Goal: Task Accomplishment & Management: Manage account settings

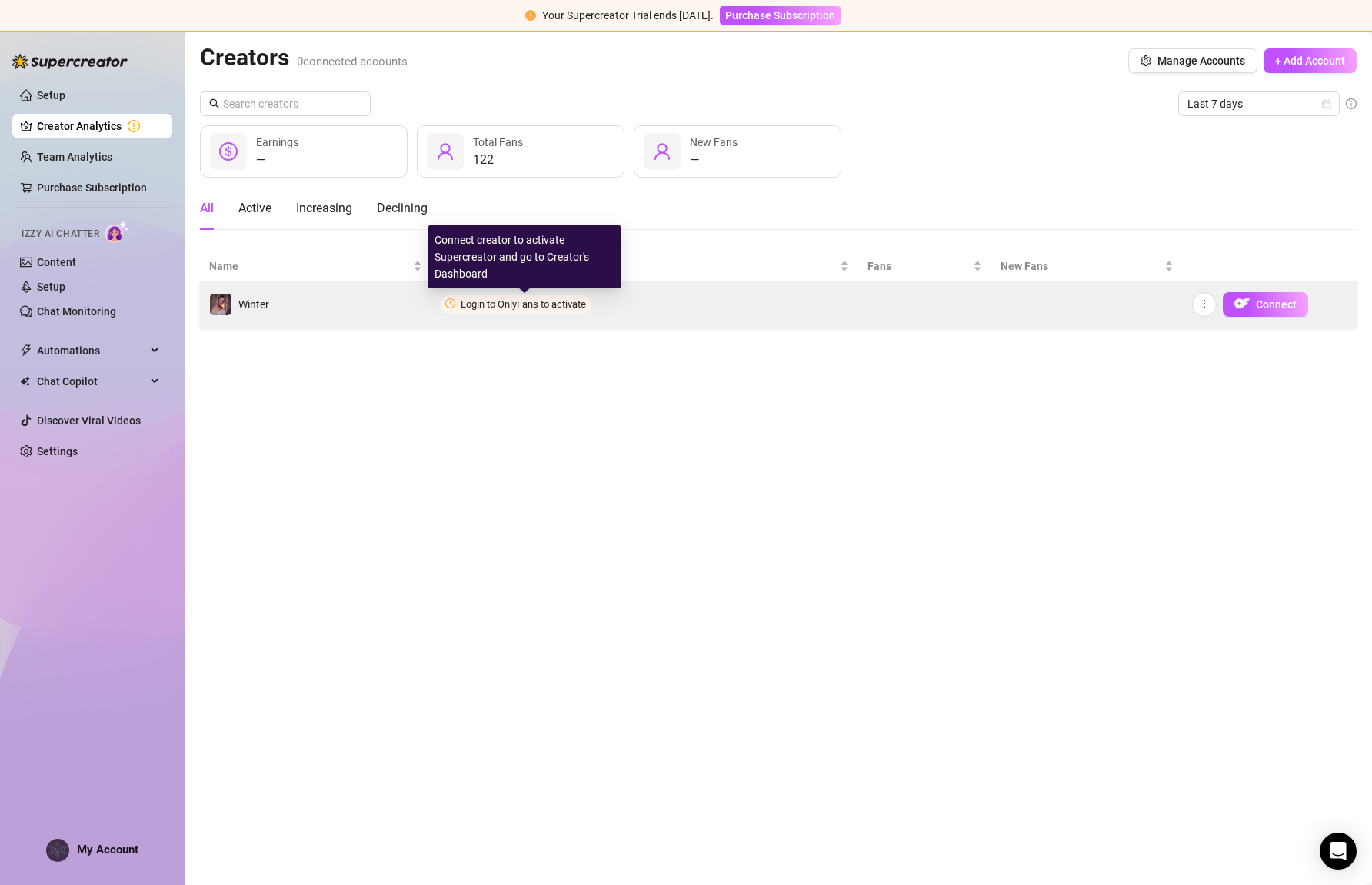
click at [493, 303] on span "Login to OnlyFans to activate" at bounding box center [523, 305] width 126 height 12
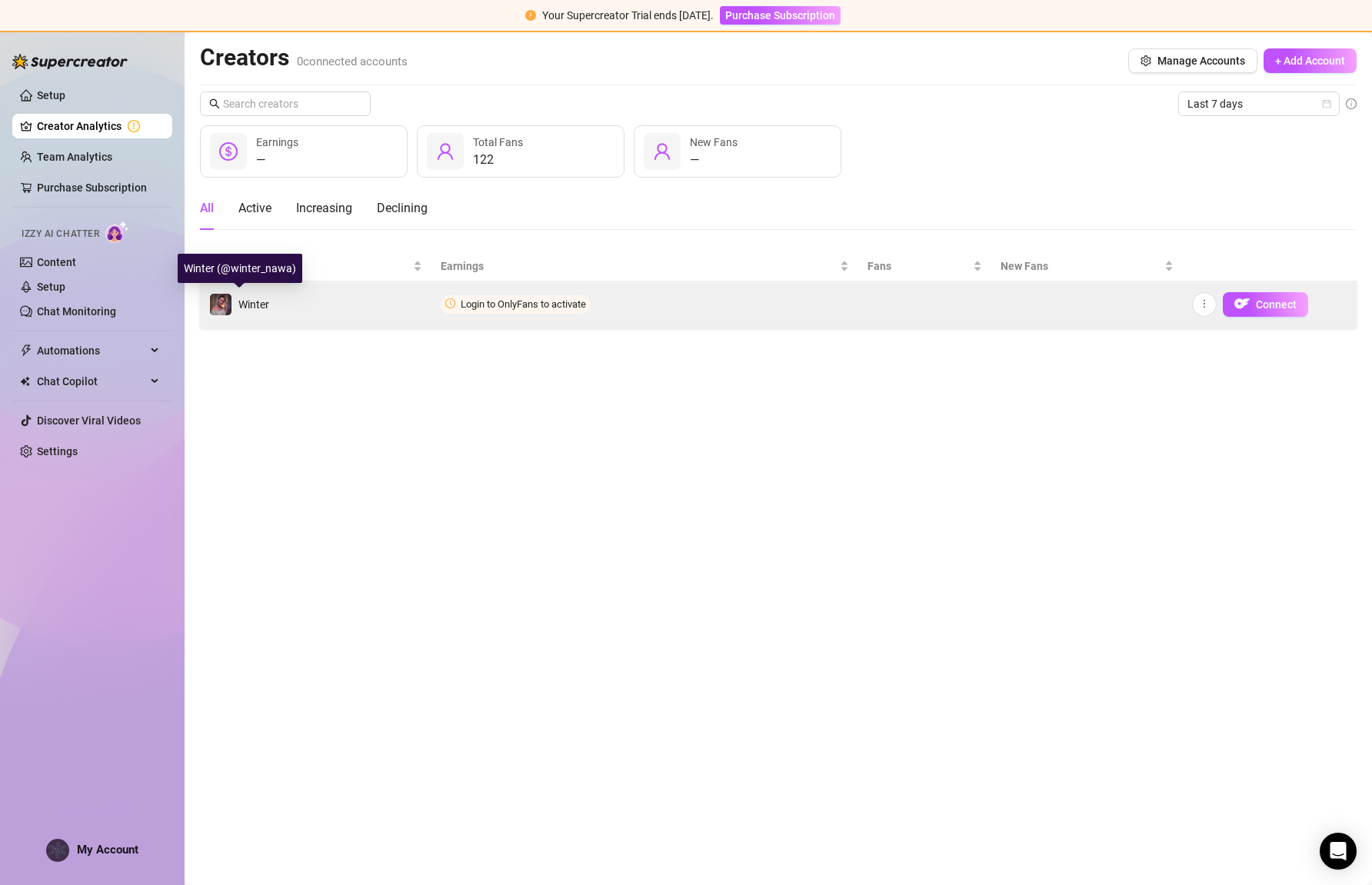
click at [252, 301] on span "Winter" at bounding box center [253, 305] width 30 height 13
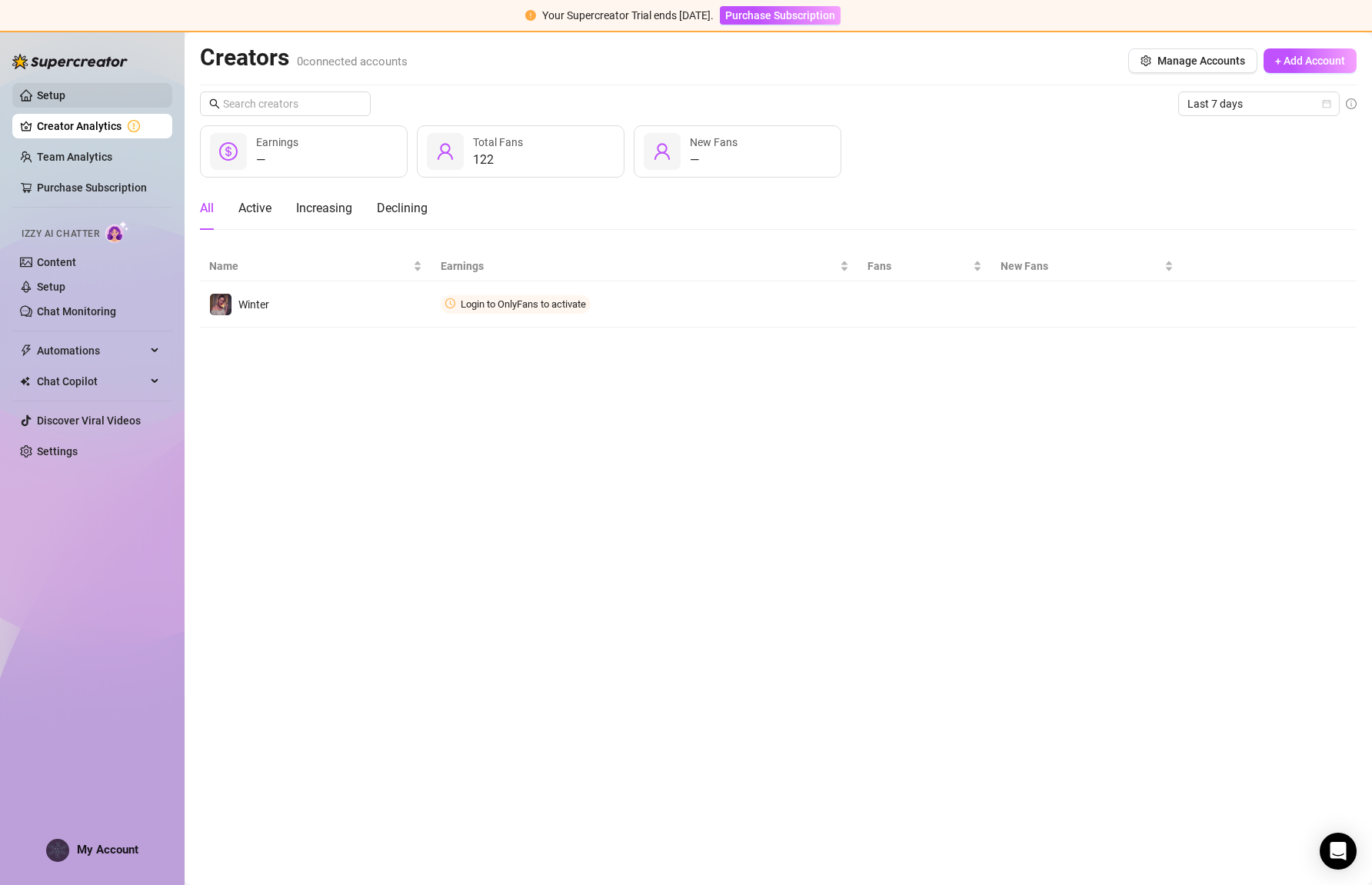
click at [58, 93] on link "Setup" at bounding box center [51, 95] width 29 height 13
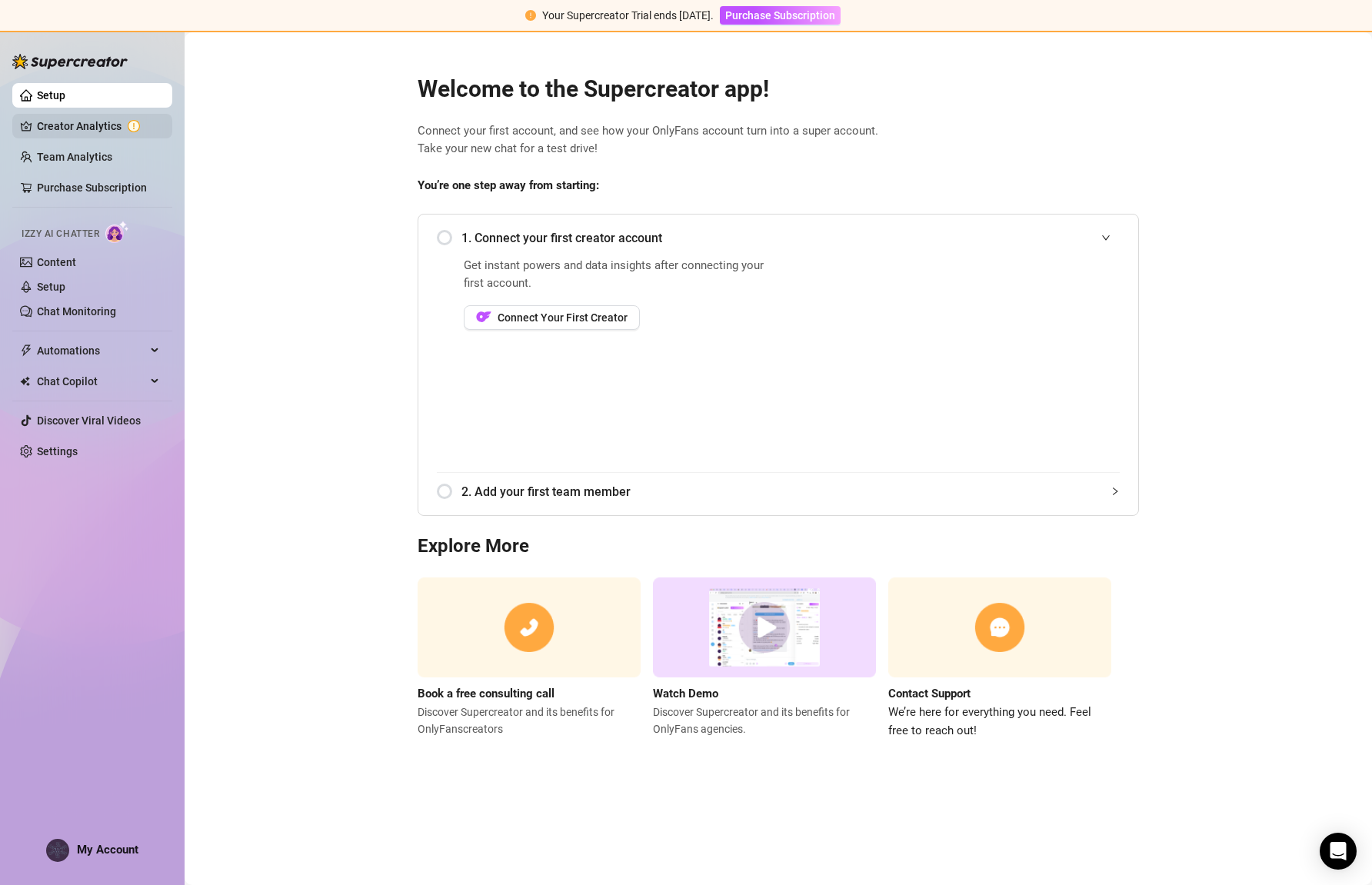
click at [73, 126] on link "Creator Analytics" at bounding box center [99, 126] width 123 height 24
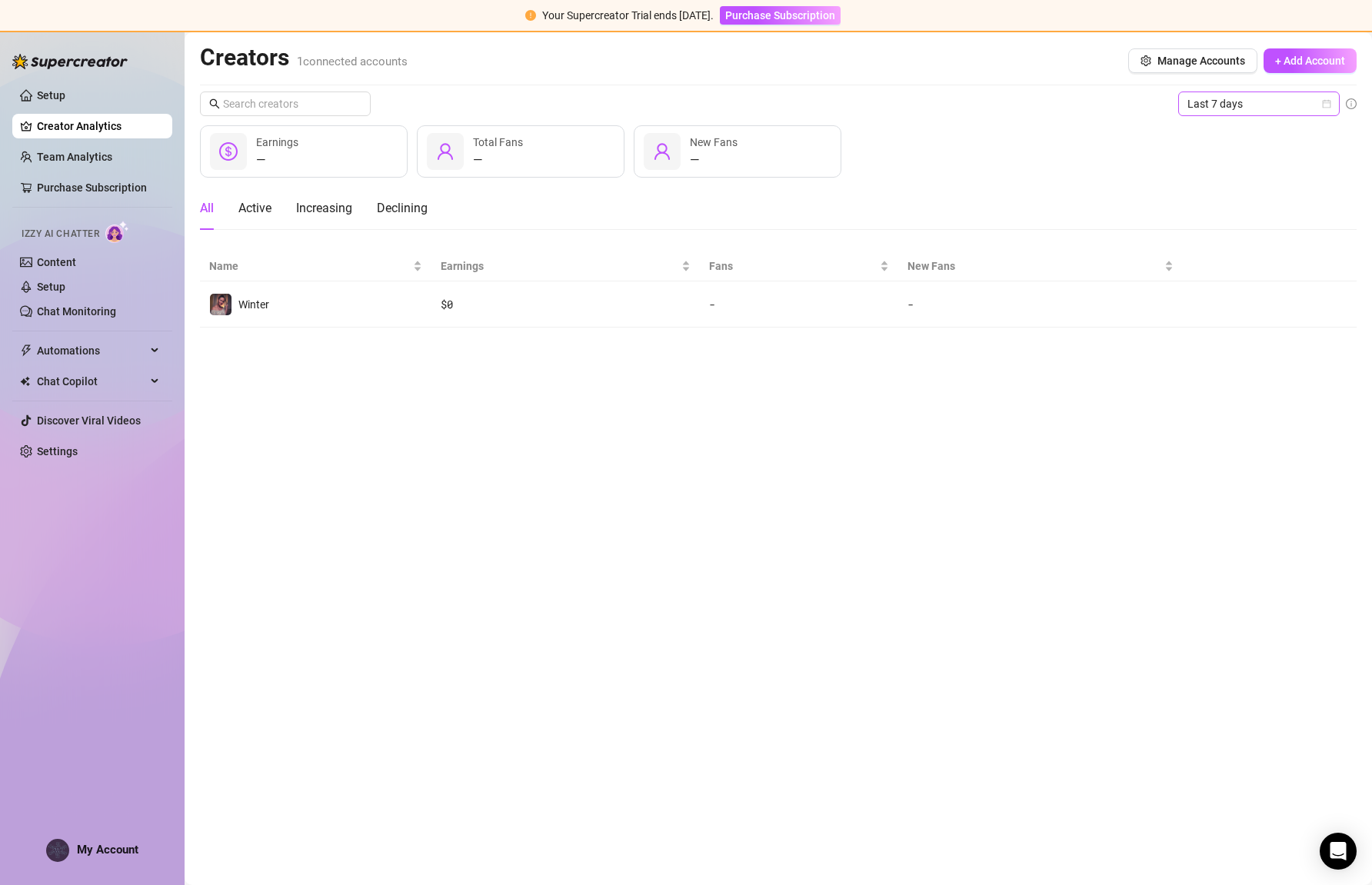
click at [1323, 108] on icon "calendar" at bounding box center [1326, 104] width 9 height 9
click at [1234, 207] on div "Last 90 days" at bounding box center [1258, 208] width 137 height 17
click at [959, 194] on div "All Active Increasing Declining" at bounding box center [778, 208] width 1156 height 43
click at [1324, 108] on icon "calendar" at bounding box center [1326, 104] width 9 height 9
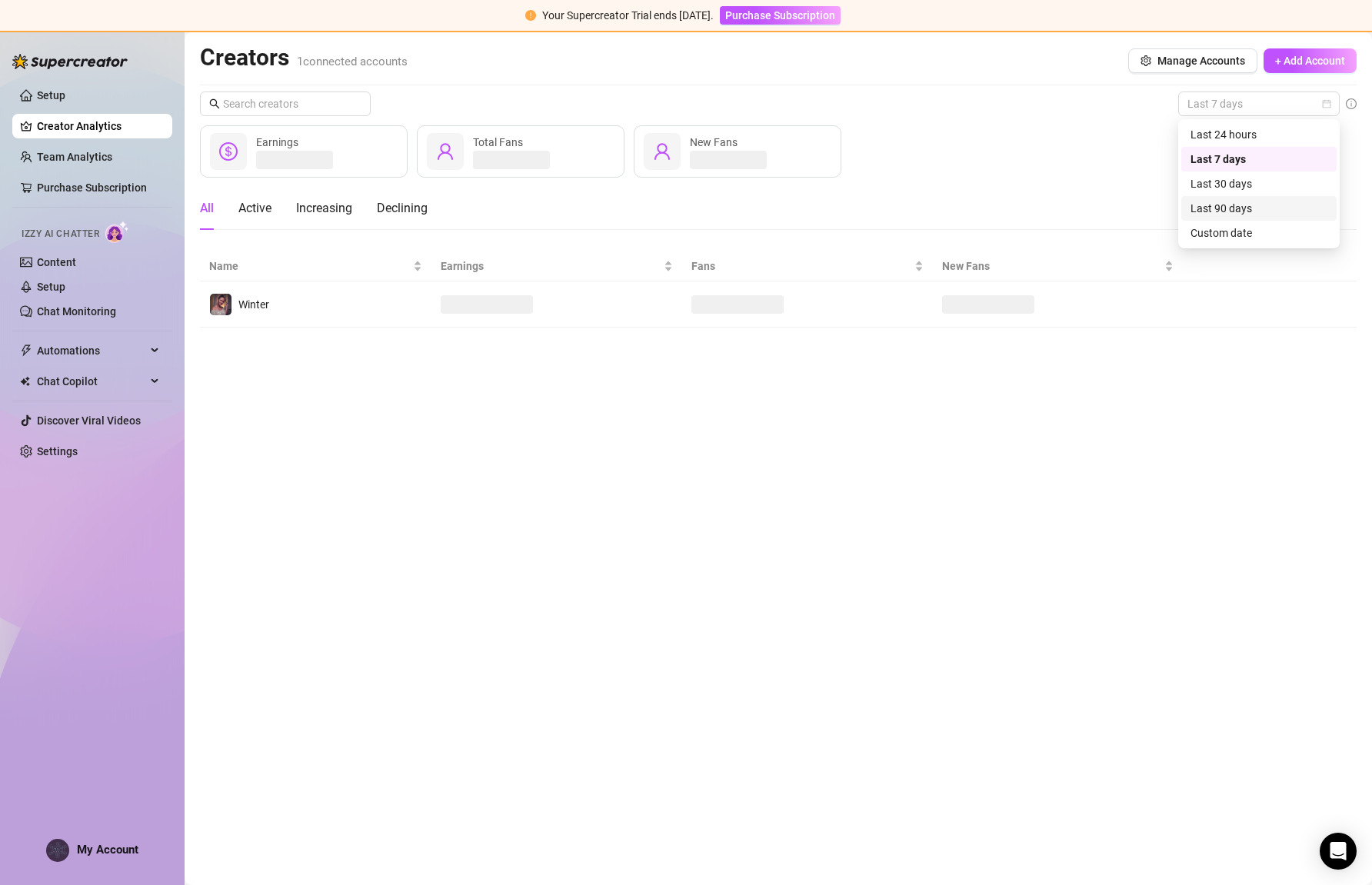
click at [1212, 212] on div "Last 90 days" at bounding box center [1258, 208] width 137 height 17
click at [1038, 620] on main "Creators 1 connected accounts Manage Accounts + Add Account Last 90 days Last 9…" at bounding box center [778, 458] width 1187 height 852
